Goal: Task Accomplishment & Management: Use online tool/utility

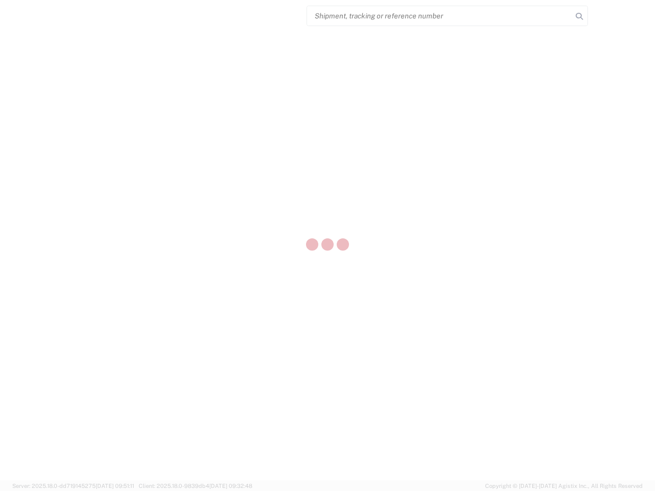
select select "US"
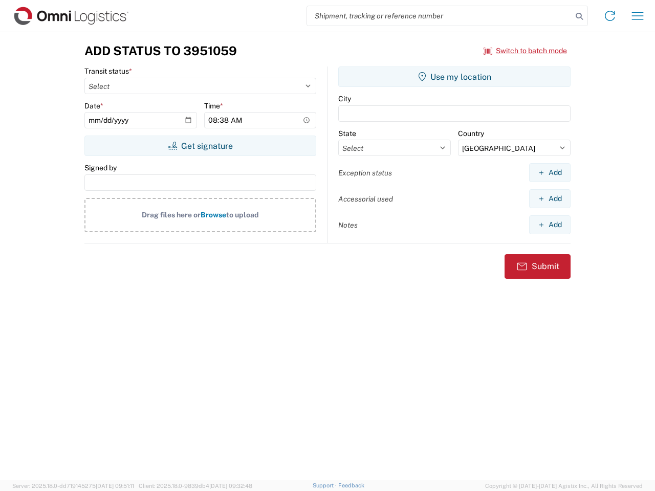
click at [440, 16] on input "search" at bounding box center [439, 15] width 265 height 19
click at [579, 16] on icon at bounding box center [579, 16] width 14 height 14
click at [610, 16] on icon at bounding box center [610, 16] width 16 height 16
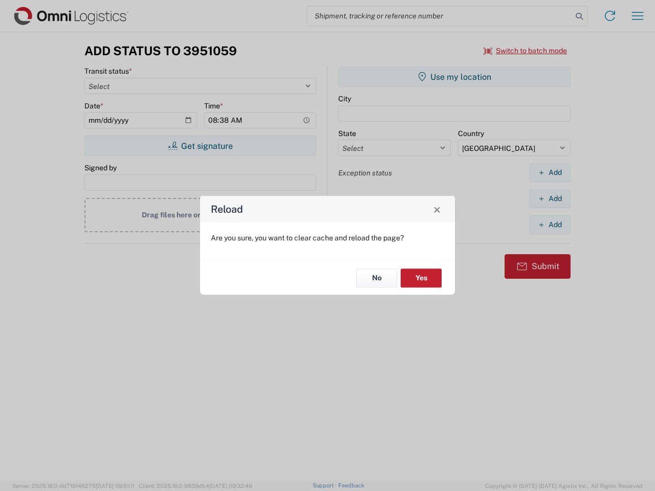
click at [638, 16] on div "Reload Are you sure, you want to clear cache and reload the page? No Yes" at bounding box center [327, 245] width 655 height 491
click at [526, 51] on div "Reload Are you sure, you want to clear cache and reload the page? No Yes" at bounding box center [327, 245] width 655 height 491
click at [200, 146] on div "Reload Are you sure, you want to clear cache and reload the page? No Yes" at bounding box center [327, 245] width 655 height 491
click at [455, 77] on div "Reload Are you sure, you want to clear cache and reload the page? No Yes" at bounding box center [327, 245] width 655 height 491
click at [550, 173] on div "Reload Are you sure, you want to clear cache and reload the page? No Yes" at bounding box center [327, 245] width 655 height 491
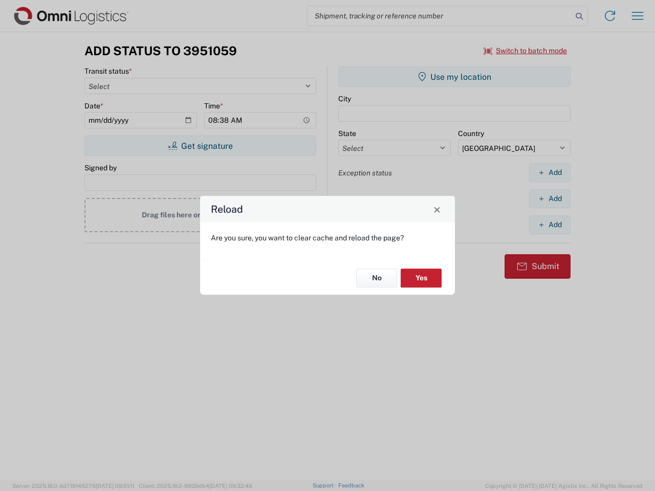
click at [550, 199] on div "Reload Are you sure, you want to clear cache and reload the page? No Yes" at bounding box center [327, 245] width 655 height 491
click at [550, 225] on div "Reload Are you sure, you want to clear cache and reload the page? No Yes" at bounding box center [327, 245] width 655 height 491
